Goal: Task Accomplishment & Management: Manage account settings

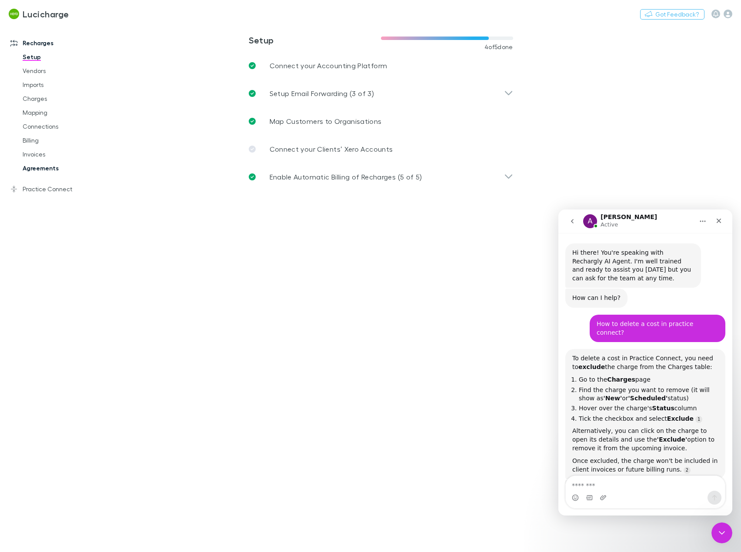
scroll to position [1, 0]
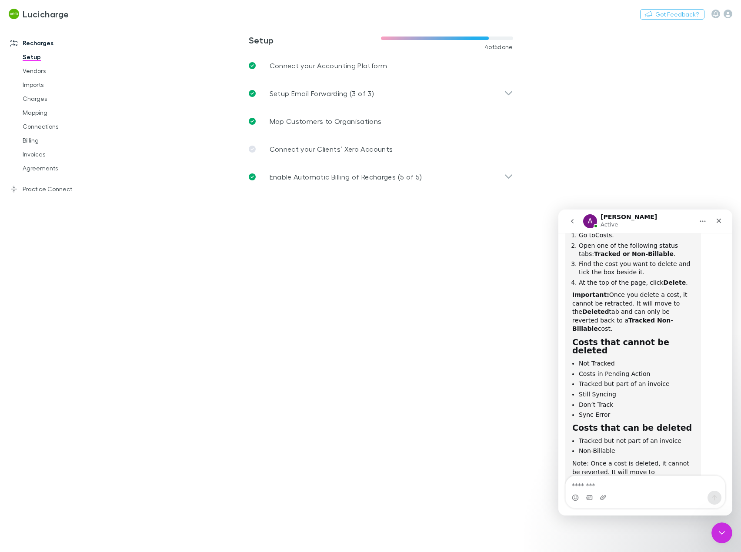
click at [36, 198] on div "Recharges Setup Vendors Imports Charges Mapping Connections Billing Invoices Ag…" at bounding box center [58, 285] width 117 height 517
click at [36, 189] on link "Practice Connect" at bounding box center [59, 189] width 114 height 14
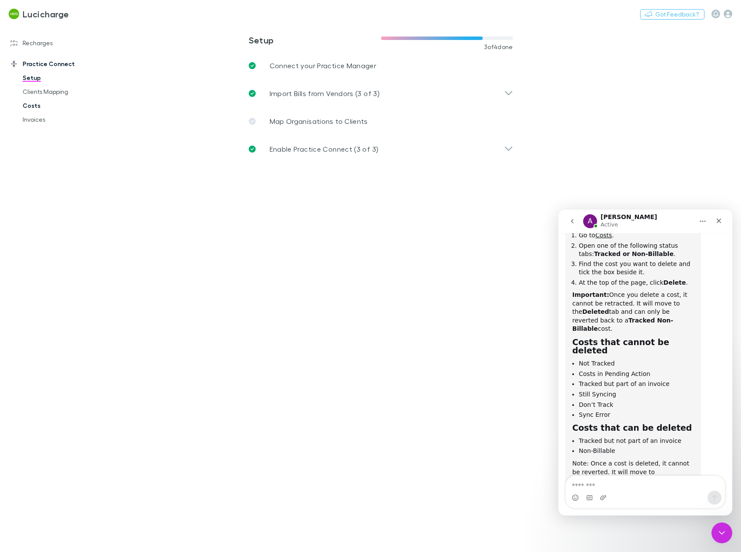
click at [45, 100] on link "Costs" at bounding box center [65, 106] width 102 height 14
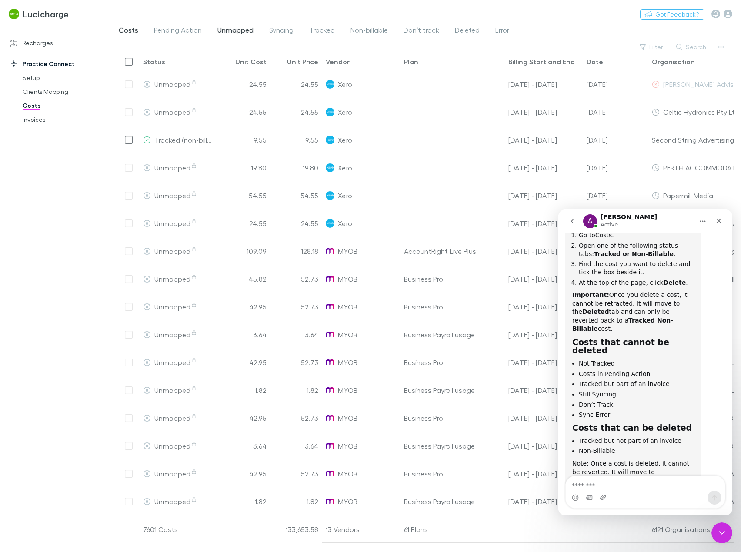
click at [232, 32] on span "Unmapped" at bounding box center [235, 31] width 36 height 11
click at [232, 30] on span "Unmapped" at bounding box center [235, 31] width 36 height 11
click at [721, 220] on icon "Close" at bounding box center [718, 220] width 7 height 7
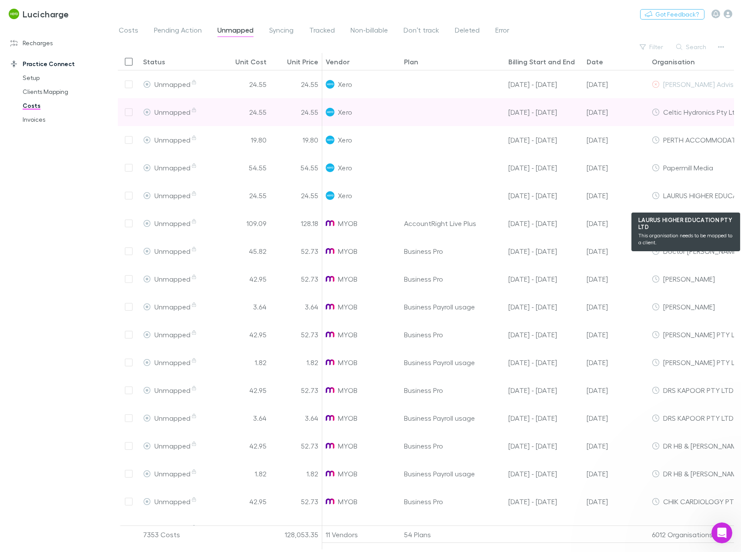
scroll to position [526, 0]
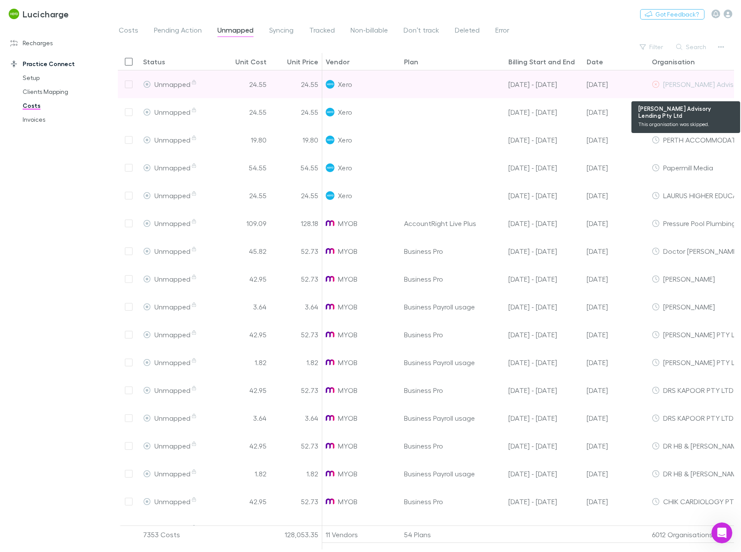
click at [689, 86] on span "[PERSON_NAME] Advisory Lending Pty Ltd" at bounding box center [728, 84] width 131 height 8
copy span "[PERSON_NAME] Advisory Lending Pty Ltd"
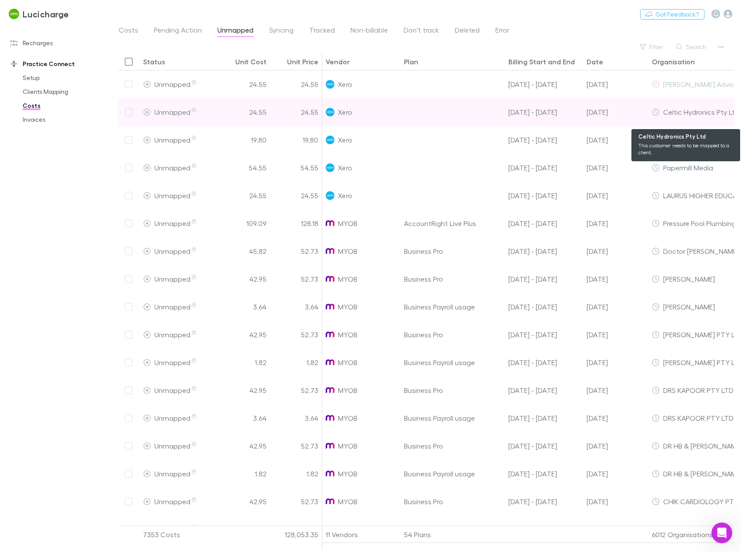
click at [689, 110] on span "Celtic Hydronics Pty Ltd" at bounding box center [701, 112] width 76 height 8
copy span "Celtic Hydronics Pty Ltd"
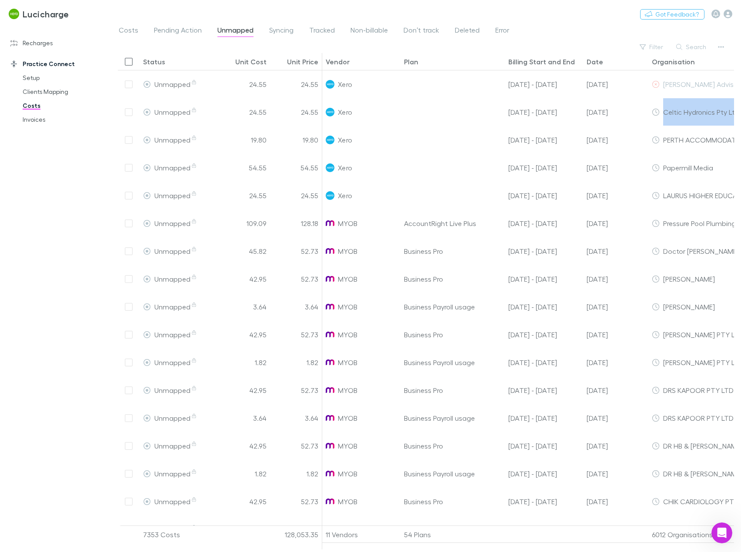
click at [48, 46] on link "Recharges" at bounding box center [59, 43] width 114 height 14
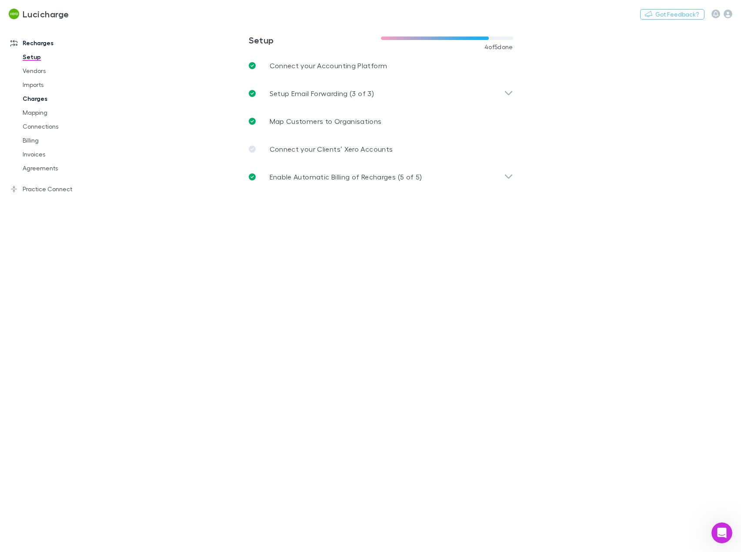
click at [41, 100] on link "Charges" at bounding box center [65, 99] width 102 height 14
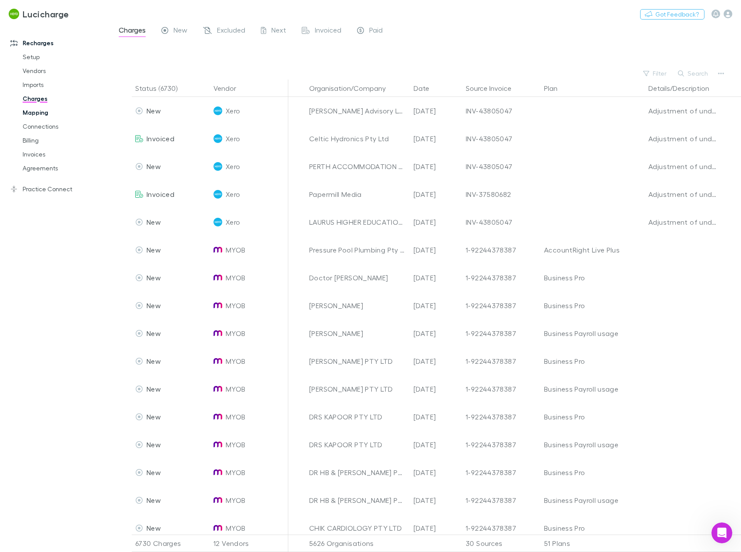
click at [36, 110] on link "Mapping" at bounding box center [65, 113] width 102 height 14
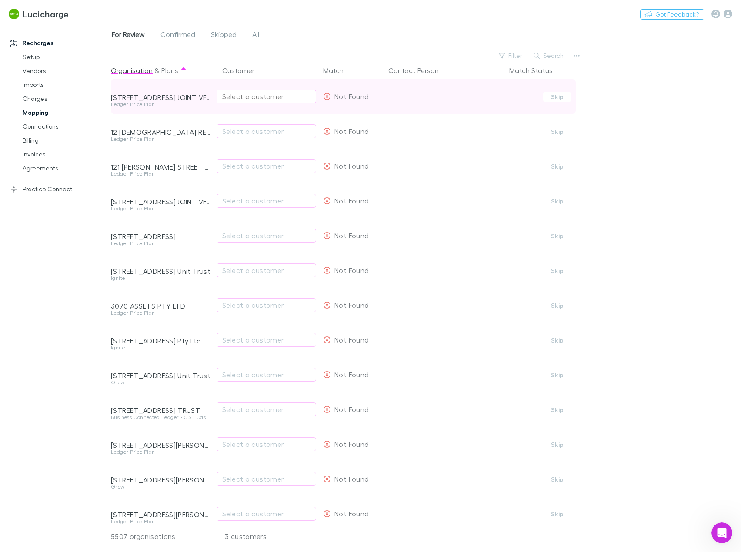
click at [253, 98] on div "Select a customer" at bounding box center [266, 96] width 88 height 10
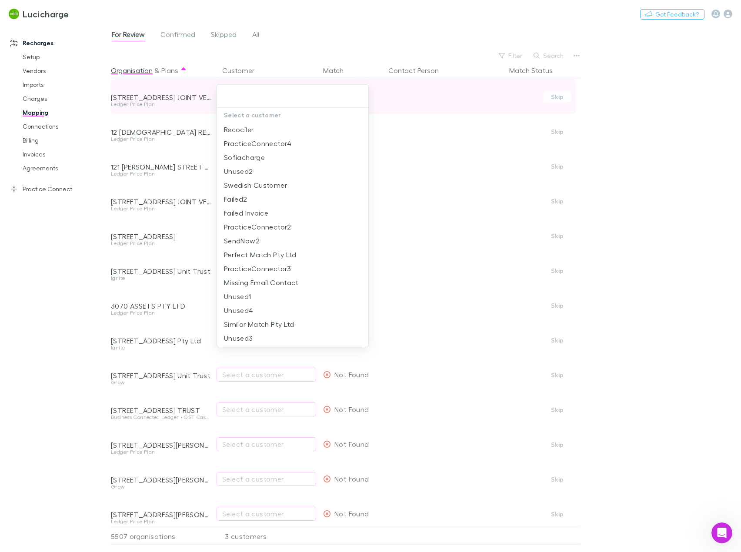
type input "**********"
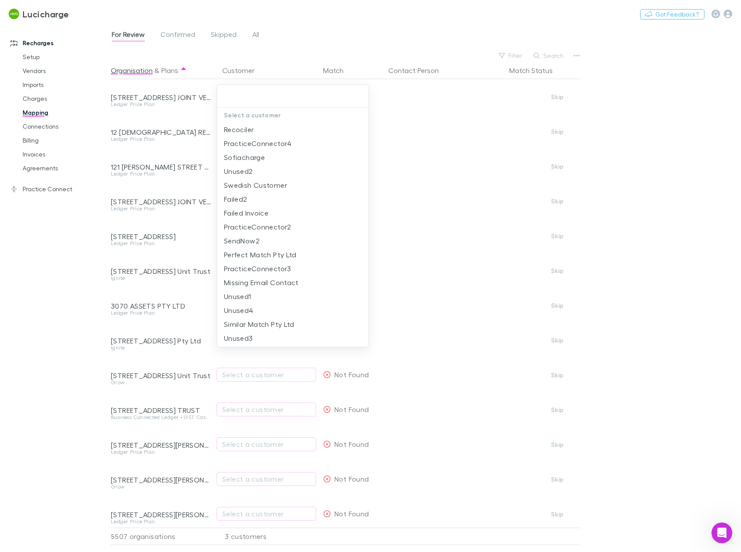
click at [48, 311] on div at bounding box center [370, 276] width 741 height 552
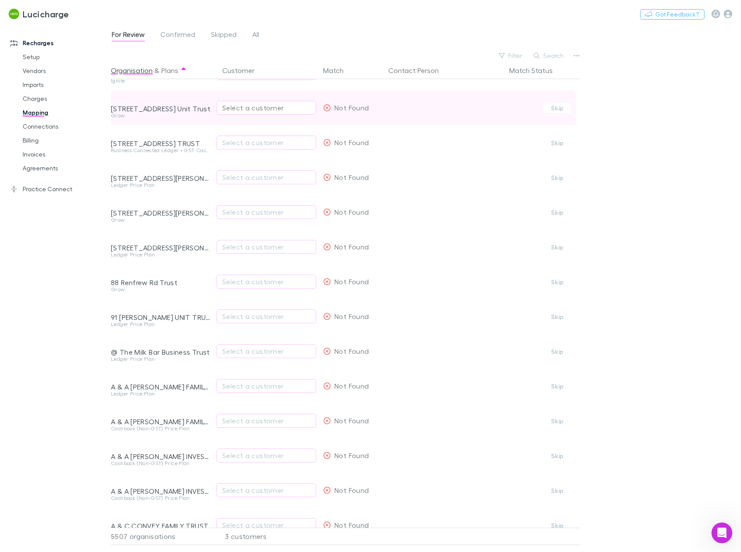
scroll to position [174, 0]
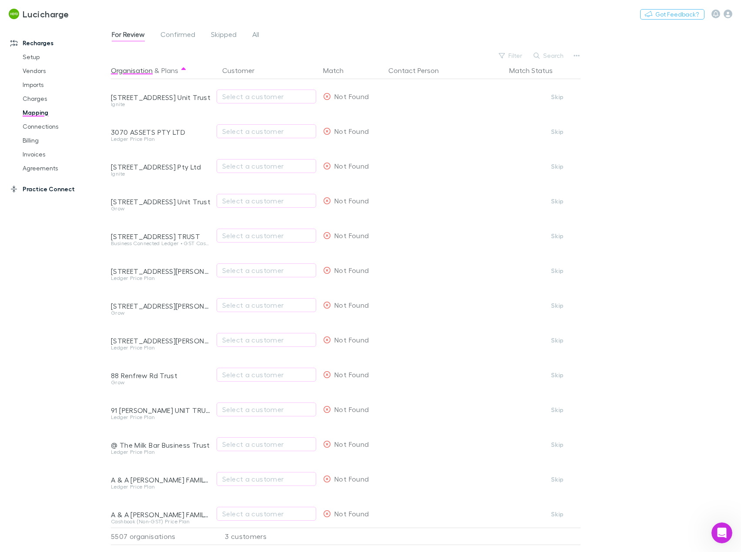
click at [52, 194] on link "Practice Connect" at bounding box center [59, 189] width 114 height 14
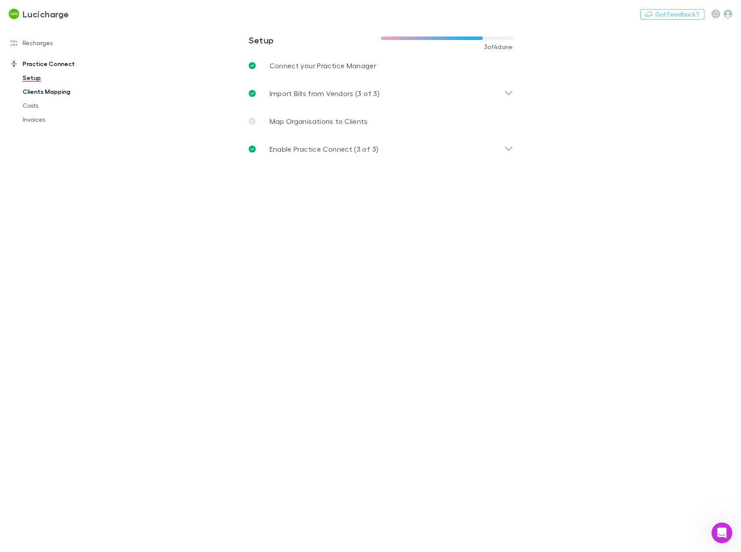
click at [47, 91] on link "Clients Mapping" at bounding box center [65, 92] width 102 height 14
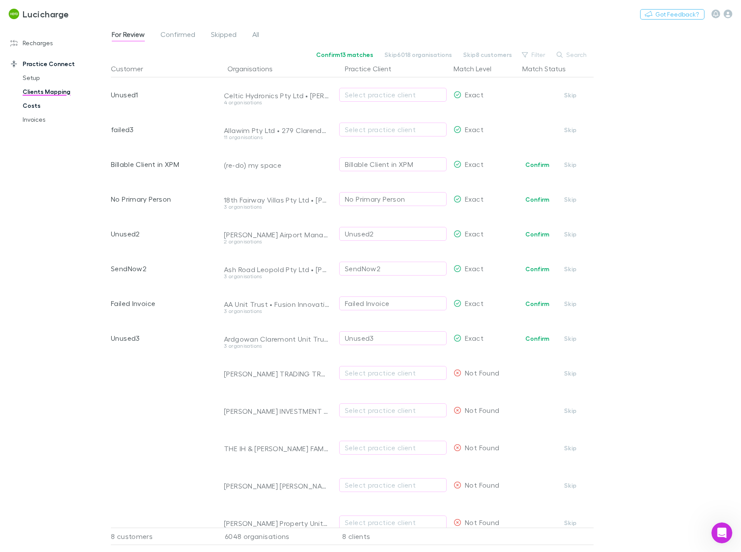
click at [36, 101] on link "Costs" at bounding box center [65, 106] width 102 height 14
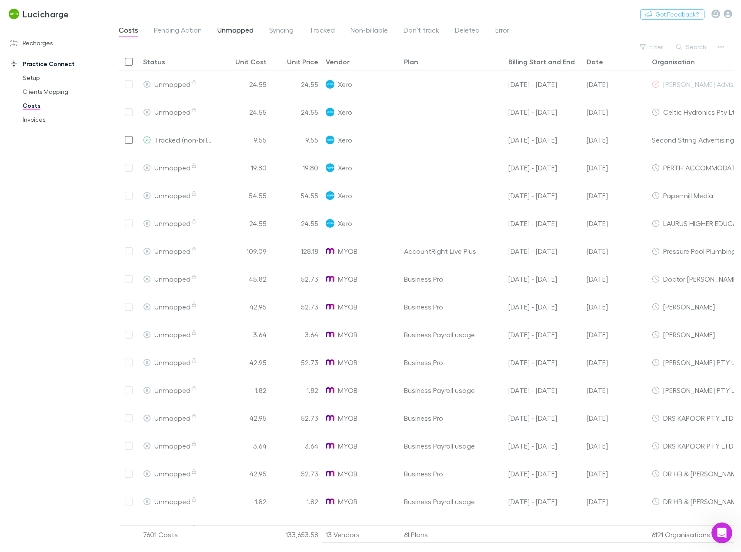
click at [239, 31] on span "Unmapped" at bounding box center [235, 31] width 36 height 11
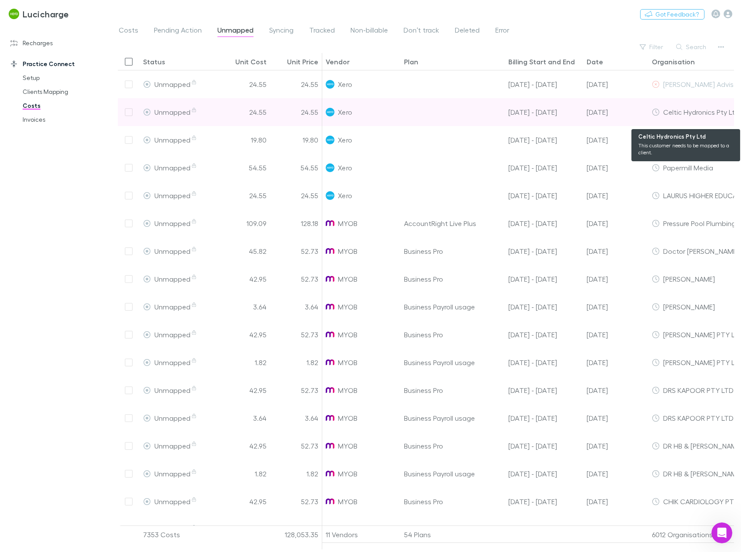
click at [694, 113] on span "Celtic Hydronics Pty Ltd" at bounding box center [701, 112] width 76 height 8
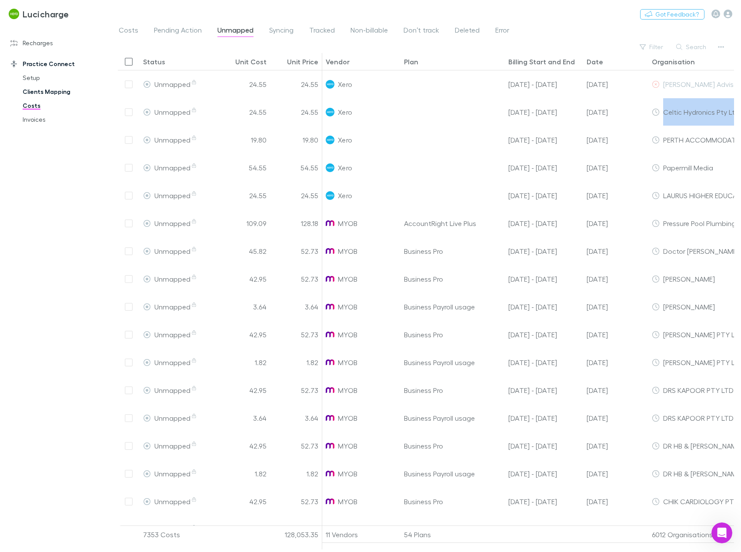
click at [37, 87] on link "Clients Mapping" at bounding box center [65, 92] width 102 height 14
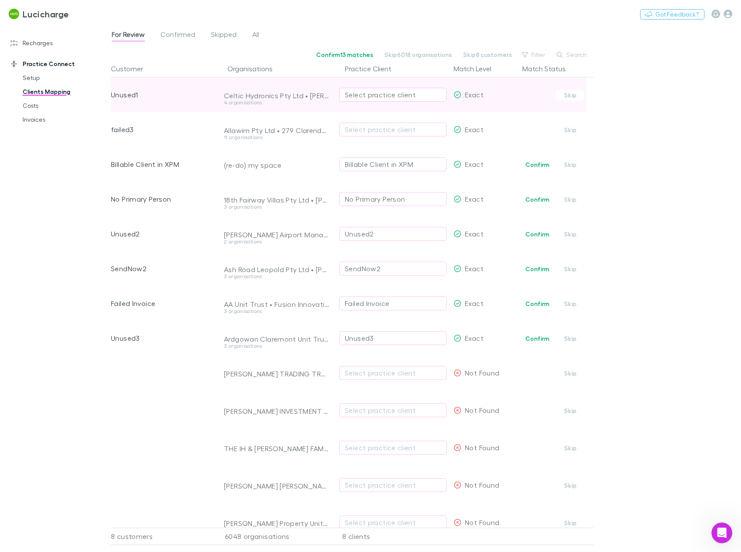
click at [369, 93] on div "Select practice client" at bounding box center [393, 95] width 96 height 10
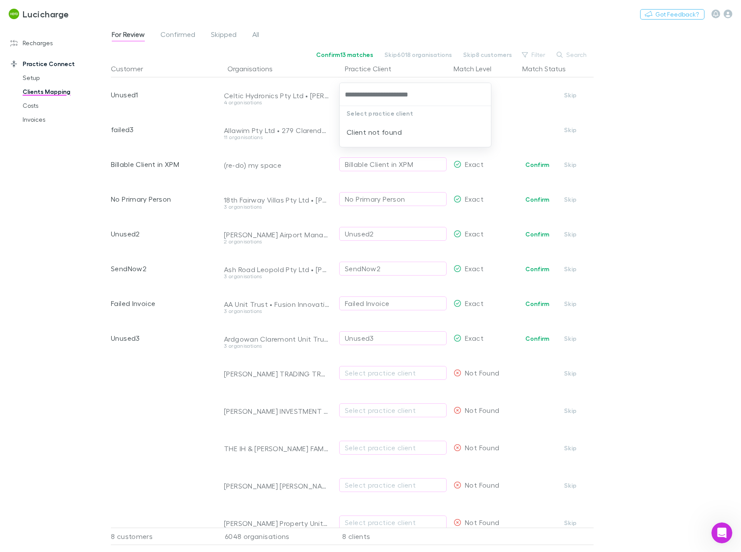
type input "**********"
click at [635, 118] on div at bounding box center [370, 276] width 741 height 552
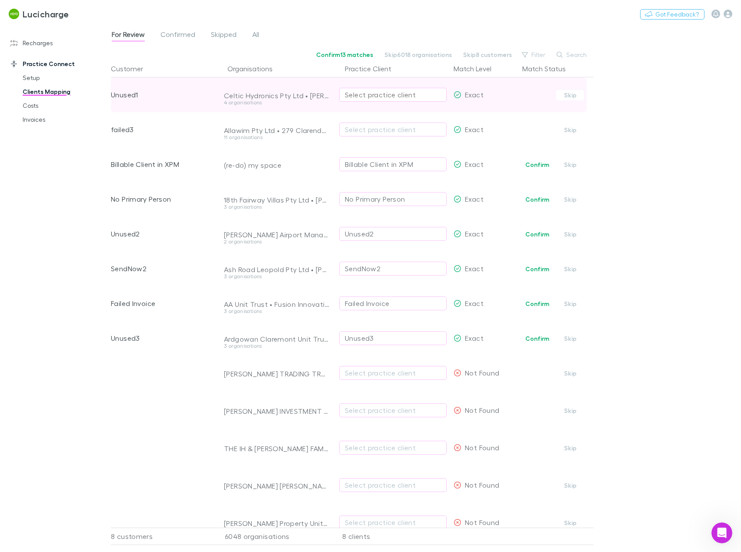
click at [384, 95] on div "Select practice client" at bounding box center [393, 95] width 96 height 10
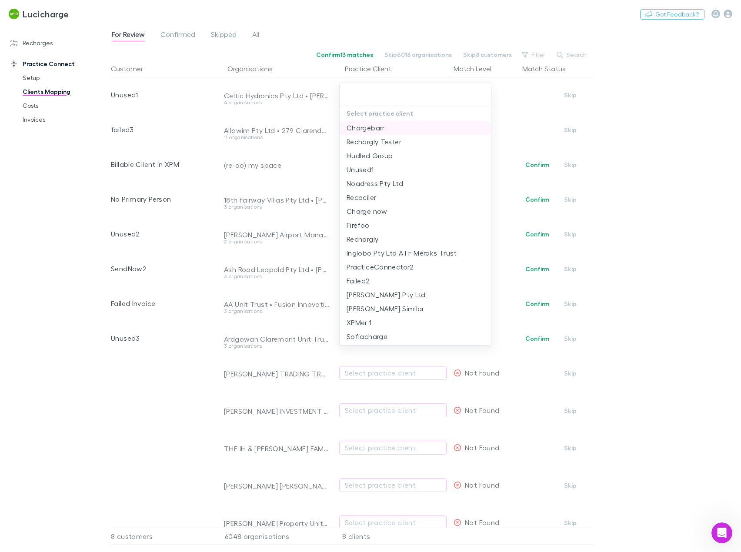
click at [387, 129] on li "Chargebarr" at bounding box center [415, 128] width 151 height 14
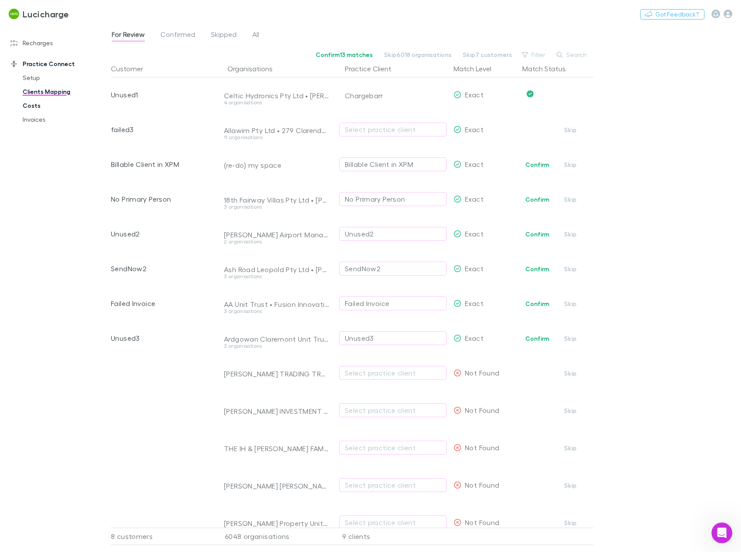
click at [46, 110] on link "Costs" at bounding box center [65, 106] width 102 height 14
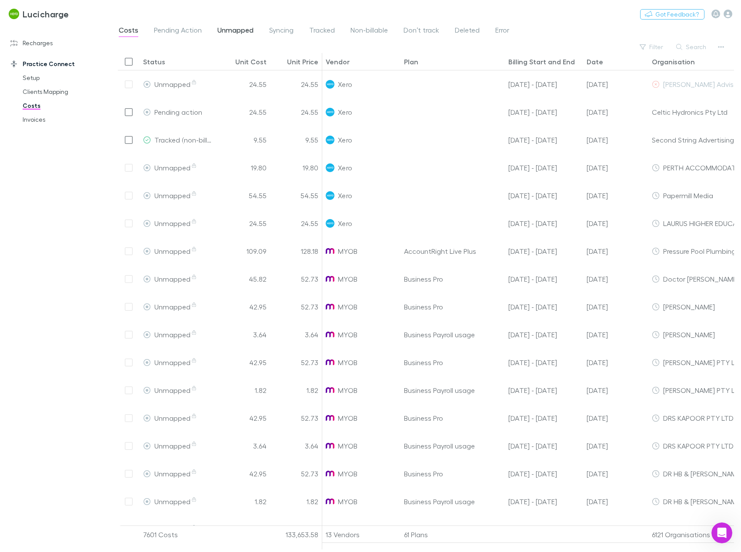
click at [227, 32] on span "Unmapped" at bounding box center [235, 31] width 36 height 11
click at [50, 90] on link "Clients Mapping" at bounding box center [65, 92] width 102 height 14
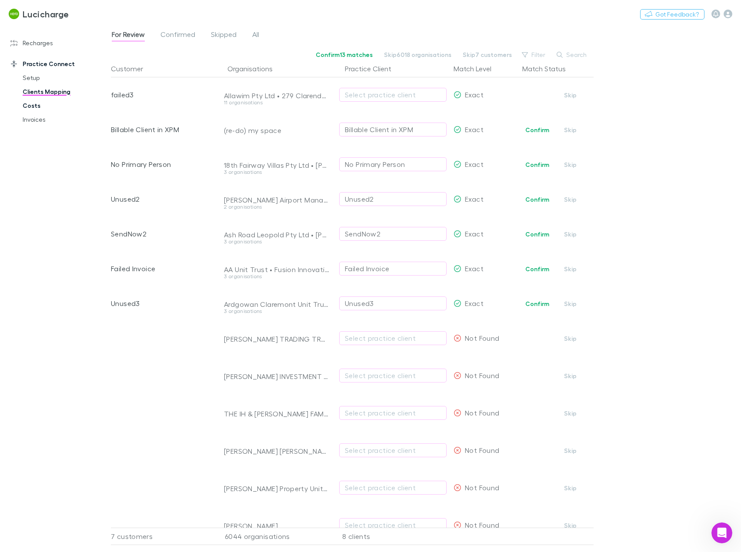
drag, startPoint x: 38, startPoint y: 106, endPoint x: 80, endPoint y: 102, distance: 42.8
click at [38, 106] on link "Costs" at bounding box center [65, 106] width 102 height 14
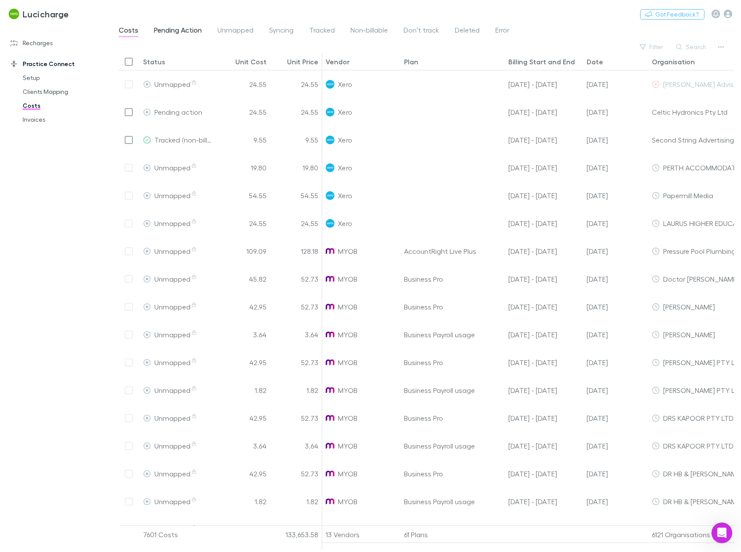
click at [166, 29] on span "Pending Action" at bounding box center [178, 31] width 48 height 11
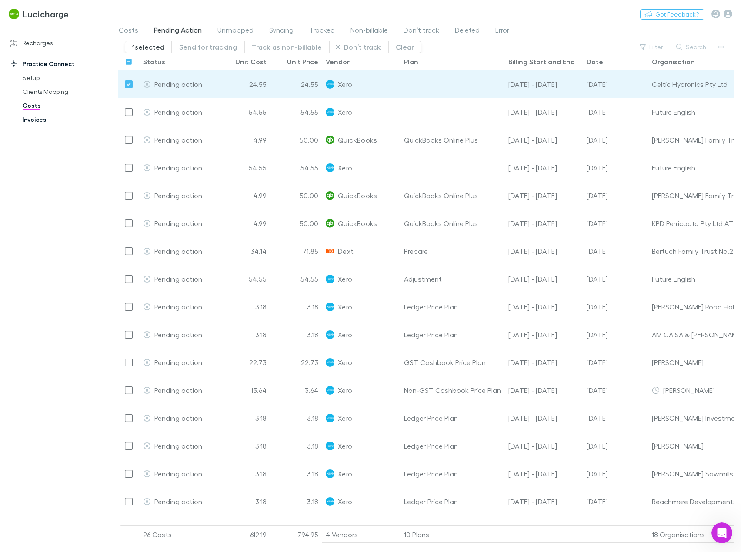
click at [50, 121] on link "Invoices" at bounding box center [65, 120] width 102 height 14
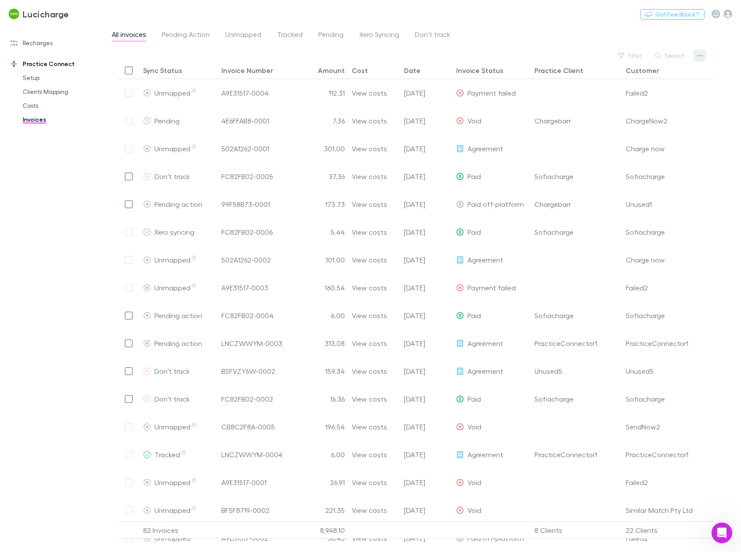
click at [699, 55] on icon "button" at bounding box center [700, 55] width 6 height 7
click at [562, 34] on div at bounding box center [370, 276] width 741 height 552
click at [386, 31] on span "Xero Syncing" at bounding box center [379, 35] width 40 height 11
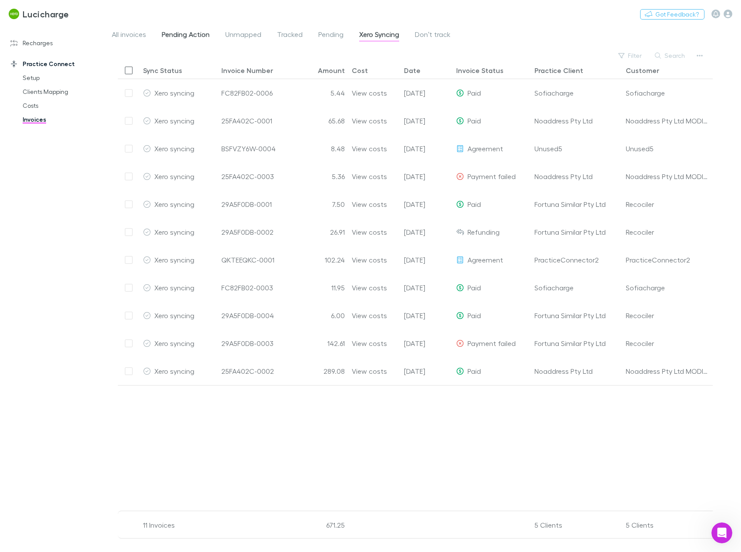
click at [189, 38] on span "Pending Action" at bounding box center [186, 35] width 48 height 11
